Goal: Information Seeking & Learning: Learn about a topic

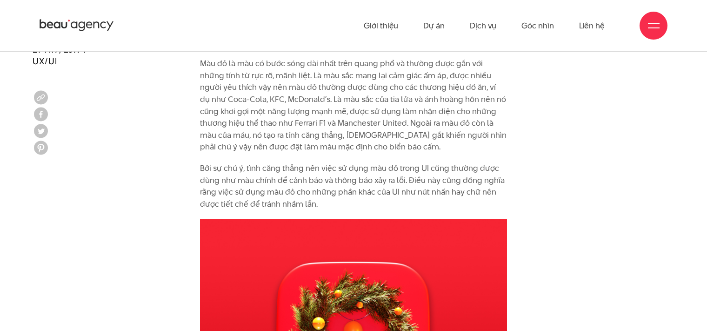
scroll to position [1070, 0]
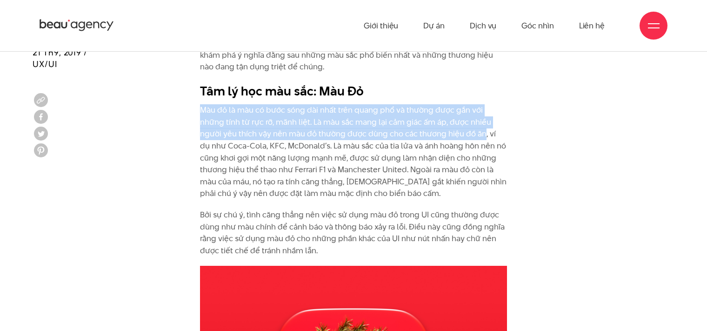
drag, startPoint x: 199, startPoint y: 108, endPoint x: 444, endPoint y: 132, distance: 245.9
click at [444, 132] on div "Là yếu tố đầu tiên mà mắt nhận biết và bao hàm những cảm xúc và ý nghĩa phức tạ…" at bounding box center [353, 122] width 321 height 288
copy p "Màu đỏ là màu có bước sóng dài nhất trên quang phổ và thường được gắn với những…"
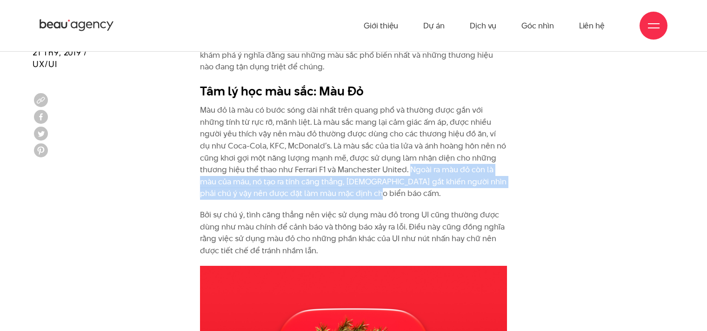
drag, startPoint x: 350, startPoint y: 170, endPoint x: 319, endPoint y: 194, distance: 39.2
click at [319, 194] on p "Màu đỏ là màu có bước sóng dài nhất trên quang phổ và thường được gắn với những…" at bounding box center [353, 151] width 307 height 95
copy p "Ngoài ra màu đỏ còn là màu của máu, nó tạo ra tính căng thẳng, [DEMOGRAPHIC_DAT…"
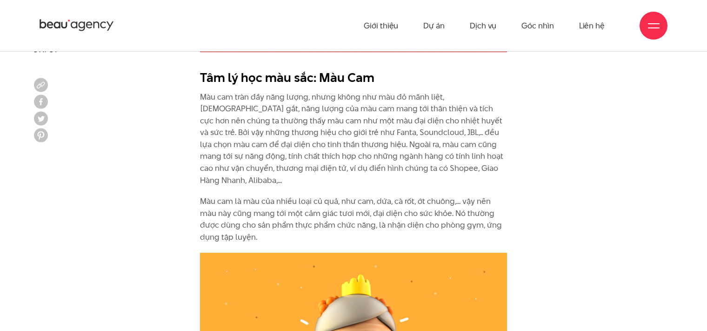
scroll to position [1499, 0]
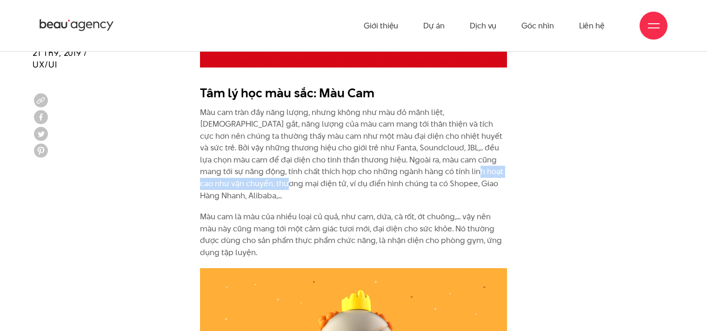
drag, startPoint x: 414, startPoint y: 171, endPoint x: 226, endPoint y: 180, distance: 188.2
click at [226, 180] on p "Màu cam tràn đầy năng lượng, nhưng không như màu đỏ mãnh liệt, [DEMOGRAPHIC_DAT…" at bounding box center [353, 154] width 307 height 95
copy p "vận chuyển, thương mại điện tử"
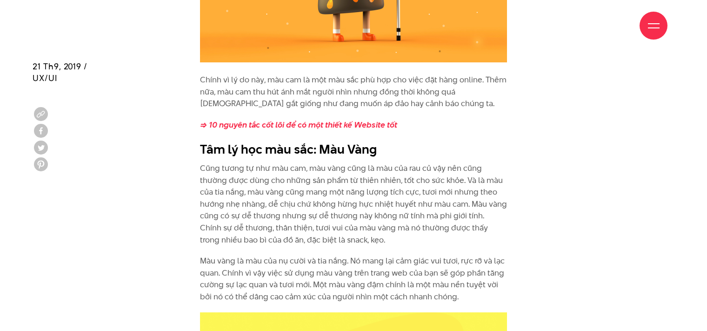
scroll to position [1964, 0]
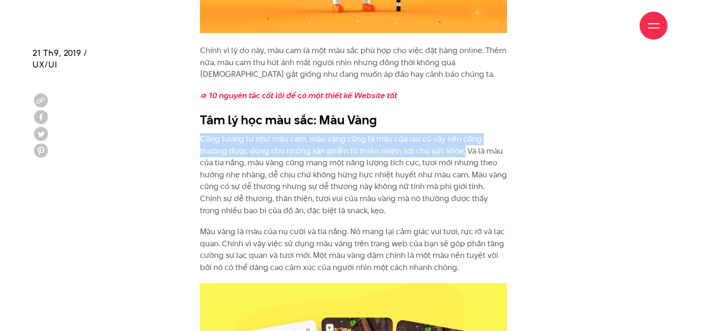
drag, startPoint x: 199, startPoint y: 126, endPoint x: 463, endPoint y: 142, distance: 264.8
click at [463, 142] on div "Chính vì lý do này, màu cam là một màu sắc phù hợp cho việc đặt hàng online. Th…" at bounding box center [353, 164] width 321 height 238
copy p "Cũng tương tự như màu cam, màu vàng cũng là màu của rau củ vậy nên cũng thường …"
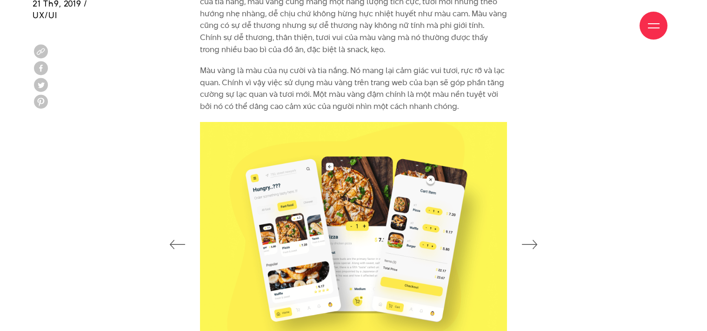
scroll to position [2336, 0]
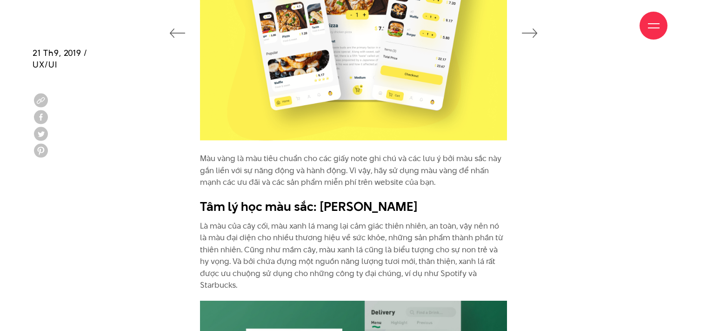
click at [314, 236] on p "Là màu của cây cối, màu xanh lá mang lại cảm giác thiên nhiên, an toàn, vậy nên…" at bounding box center [353, 256] width 307 height 72
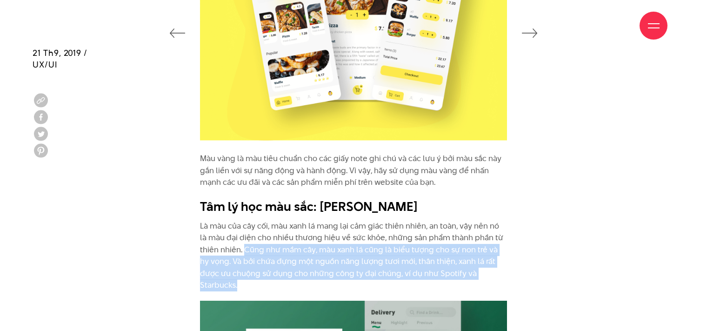
drag, startPoint x: 244, startPoint y: 236, endPoint x: 497, endPoint y: 259, distance: 254.1
click at [497, 259] on p "Là màu của cây cối, màu xanh lá mang lại cảm giác thiên nhiên, an toàn, vậy nên…" at bounding box center [353, 256] width 307 height 72
copy p "Cũng như mầm cây, màu xanh lá cũng là biểu tượng cho sự non trẻ và hy vọng. Và …"
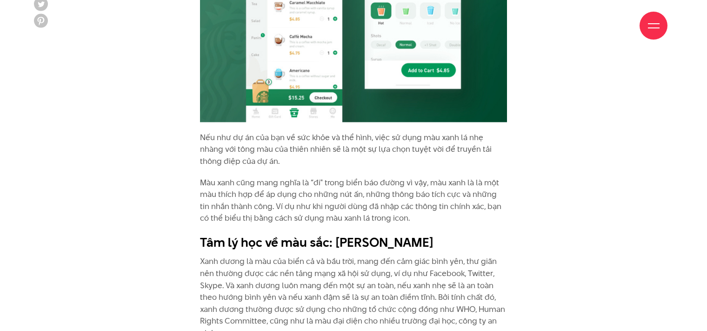
scroll to position [2941, 0]
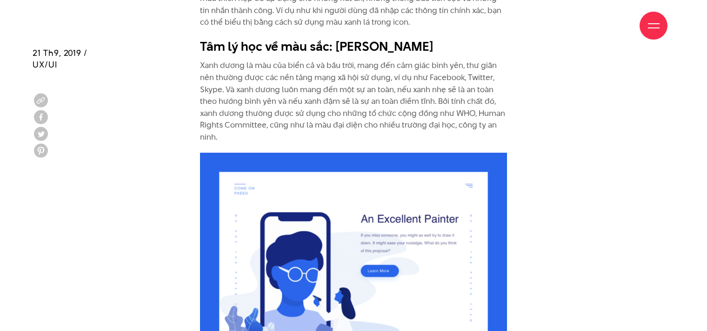
click at [356, 106] on p "Xanh dương là màu của biển cả và bầu trời, mang đến cảm giác bình yên, thư giãn…" at bounding box center [353, 101] width 307 height 83
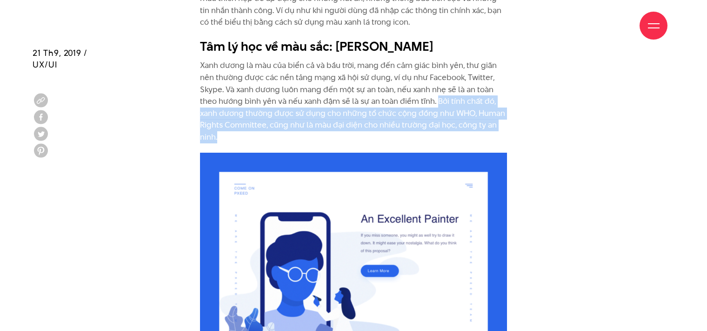
drag, startPoint x: 435, startPoint y: 77, endPoint x: 469, endPoint y: 111, distance: 47.7
click at [469, 111] on p "Xanh dương là màu của biển cả và bầu trời, mang đến cảm giác bình yên, thư giãn…" at bounding box center [353, 101] width 307 height 83
copy p "Bởi tính chất đó, xanh dương thường được sử dụng cho những tổ chức cộng đồng nh…"
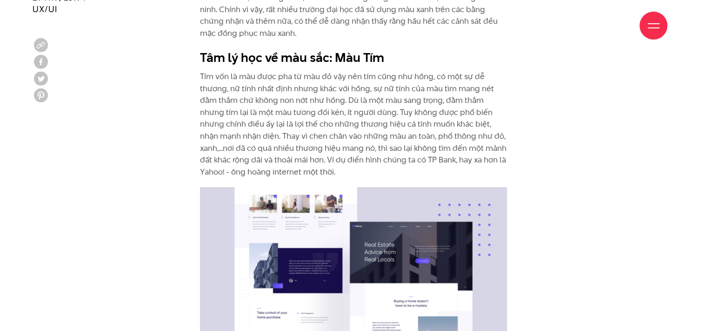
scroll to position [3360, 0]
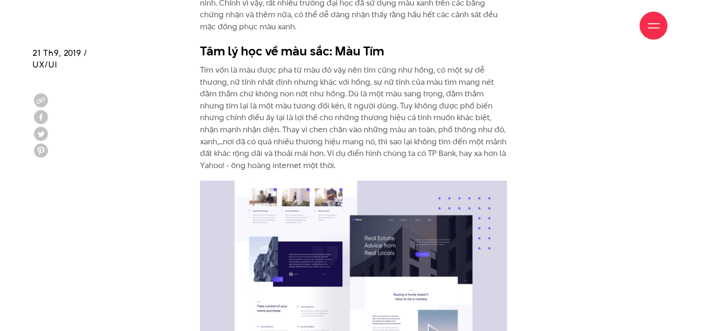
click at [302, 81] on p "Tím vốn là màu được pha từ màu đỏ vậy nên tím cũng như hồng, có một sự dễ thươn…" at bounding box center [353, 117] width 307 height 107
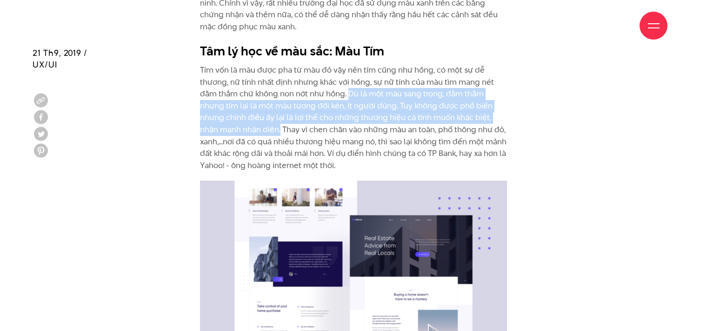
drag, startPoint x: 347, startPoint y: 68, endPoint x: 261, endPoint y: 101, distance: 92.2
click at [261, 101] on p "Tím vốn là màu được pha từ màu đỏ vậy nên tím cũng như hồng, có một sự dễ thươn…" at bounding box center [353, 117] width 307 height 107
copy p "Dù là một màu sang trọng, đằm thắm nhưng tím lại là một màu tương đối kén, ít n…"
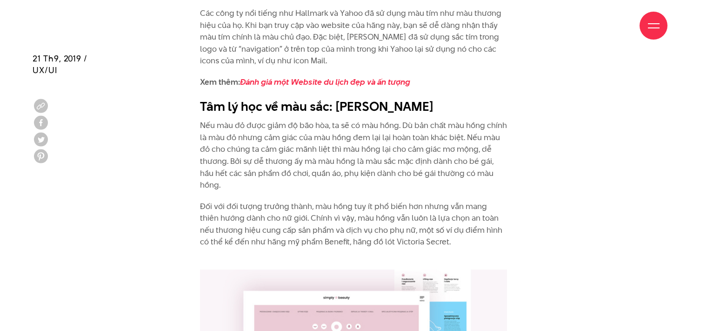
scroll to position [3778, 0]
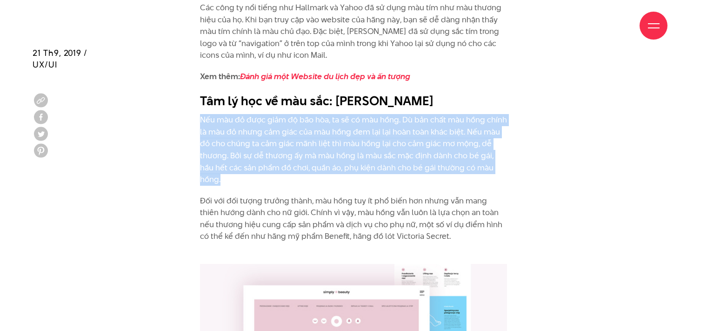
drag, startPoint x: 198, startPoint y: 95, endPoint x: 517, endPoint y: 145, distance: 323.0
copy p "Nếu màu đỏ được giảm độ bão hòa, ta sẽ có màu hồng. Dù bản chất màu hồng chính …"
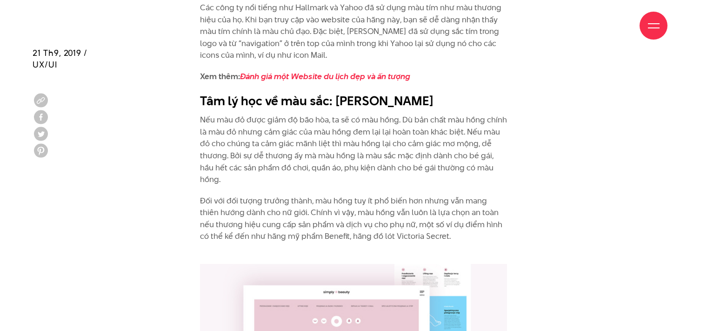
click at [309, 195] on p "Đối với đối tượng trưởng thành, màu hồng tuy ít phổ biến hơn nhưng vẫn mang thi…" at bounding box center [353, 225] width 307 height 60
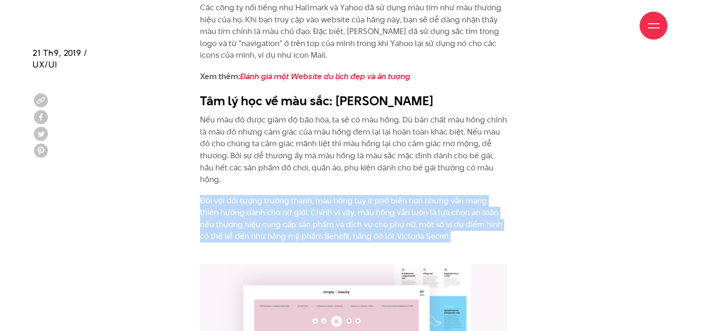
drag, startPoint x: 200, startPoint y: 162, endPoint x: 448, endPoint y: 205, distance: 252.6
click at [448, 205] on p "Đối với đối tượng trưởng thành, màu hồng tuy ít phổ biến hơn nhưng vẫn mang thi…" at bounding box center [353, 225] width 307 height 60
copy p "Đối với đối tượng trưởng thành, màu hồng tuy ít phổ biến hơn nhưng vẫn mang thi…"
